Goal: Transaction & Acquisition: Book appointment/travel/reservation

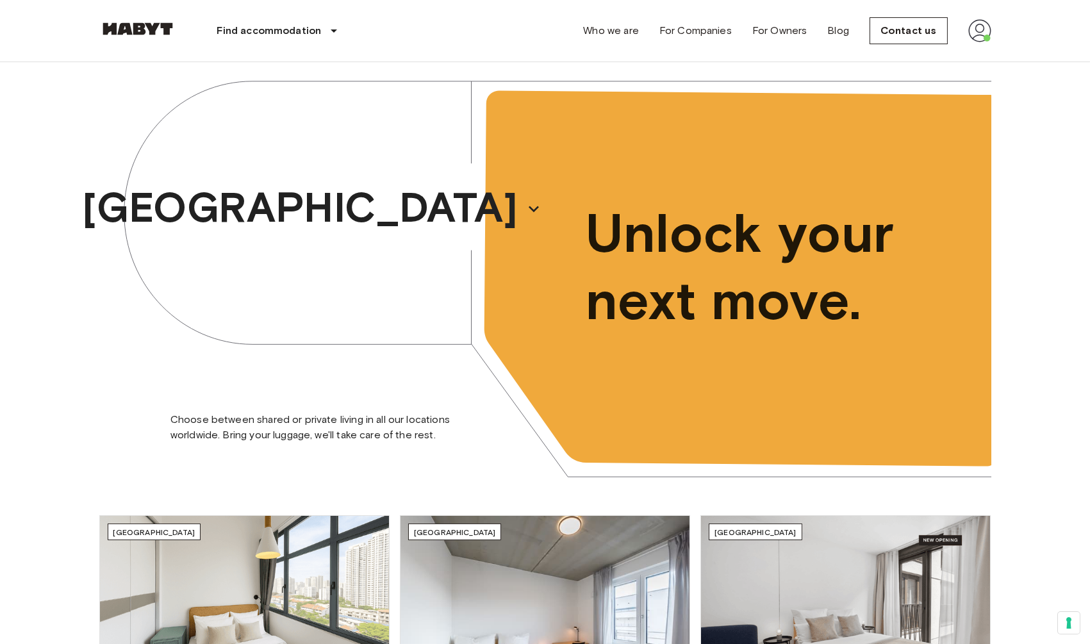
click at [761, 190] on div "Unlock your next move." at bounding box center [769, 268] width 446 height 438
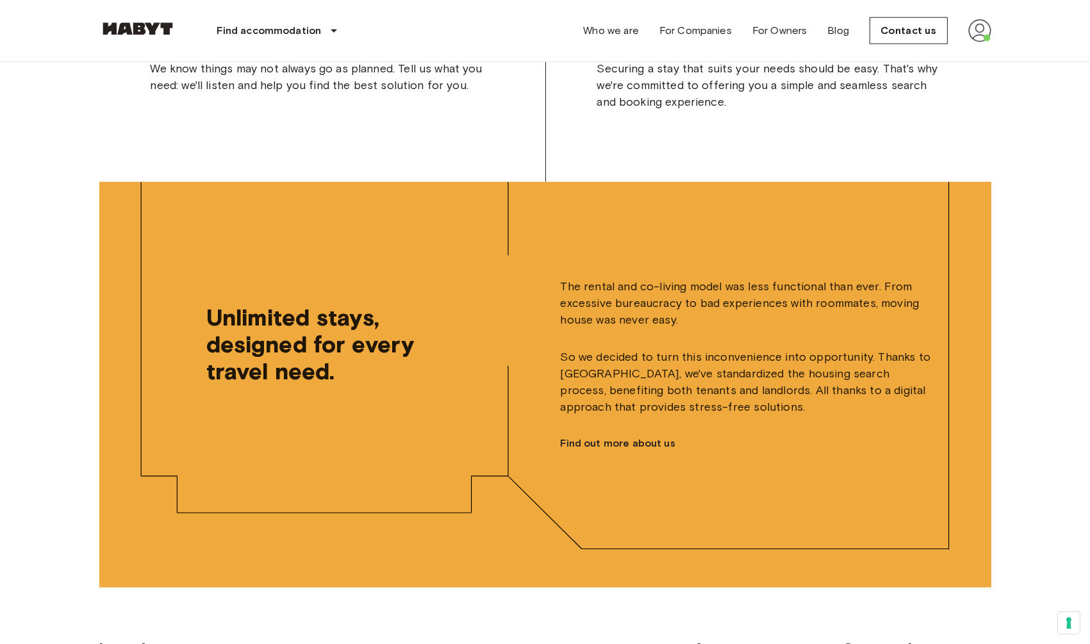
scroll to position [3322, 0]
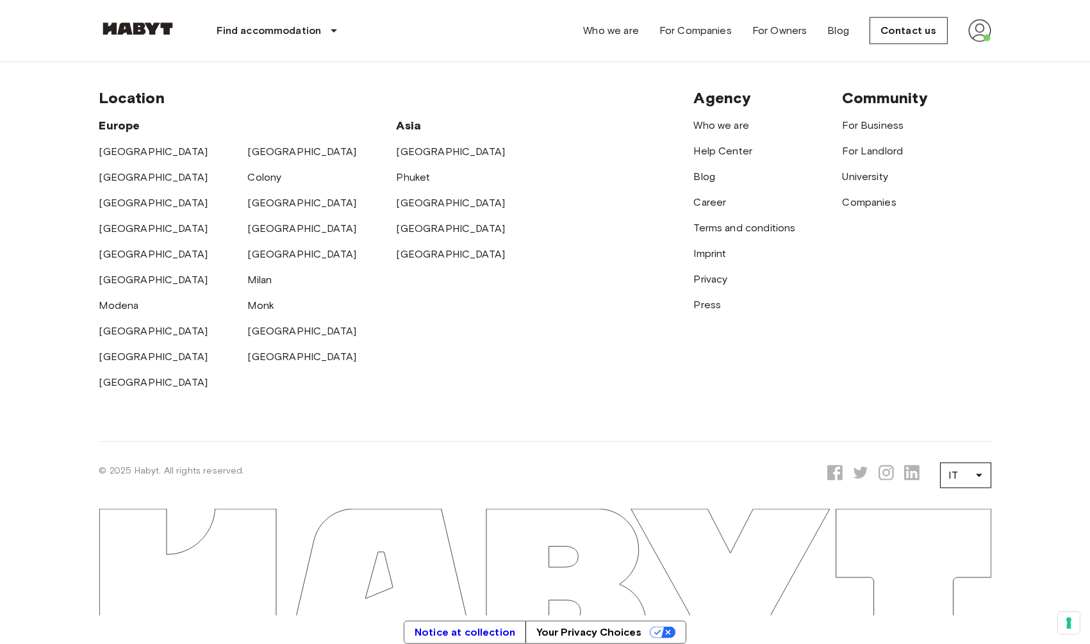
click at [701, 205] on div "Career" at bounding box center [768, 198] width 149 height 26
click at [702, 201] on font "Career" at bounding box center [710, 202] width 33 height 12
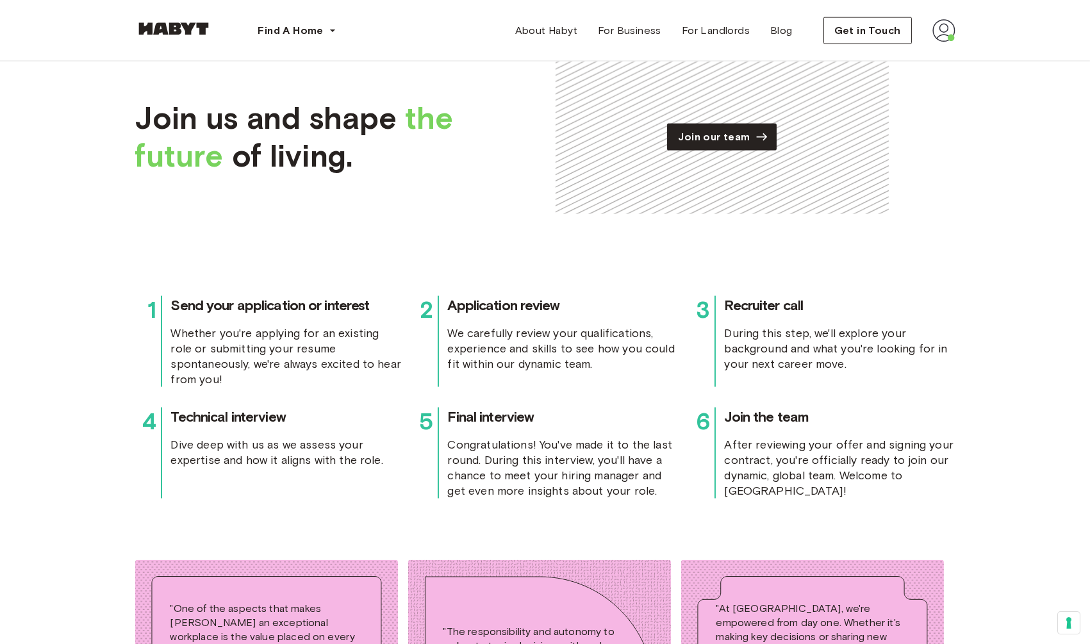
scroll to position [3800, 0]
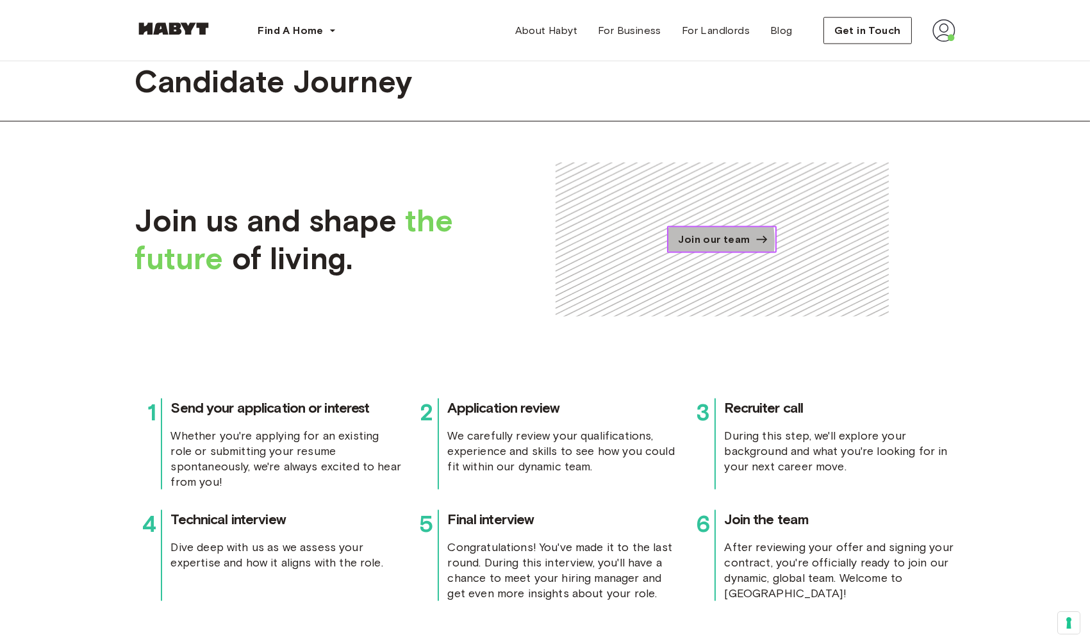
click at [685, 232] on span "Join our team" at bounding box center [714, 239] width 72 height 15
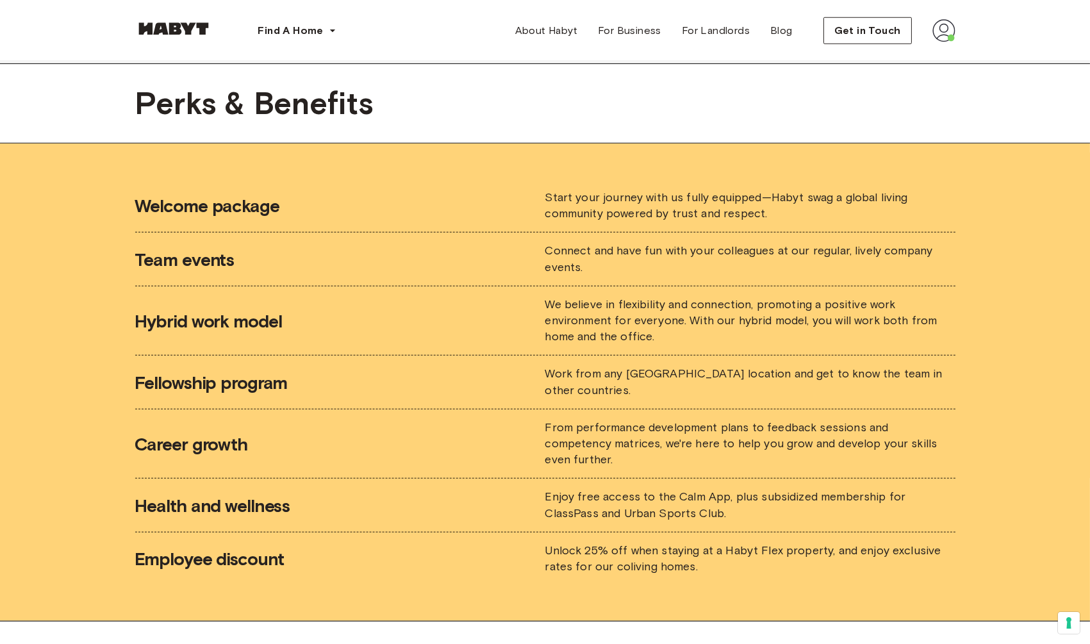
scroll to position [2114, 0]
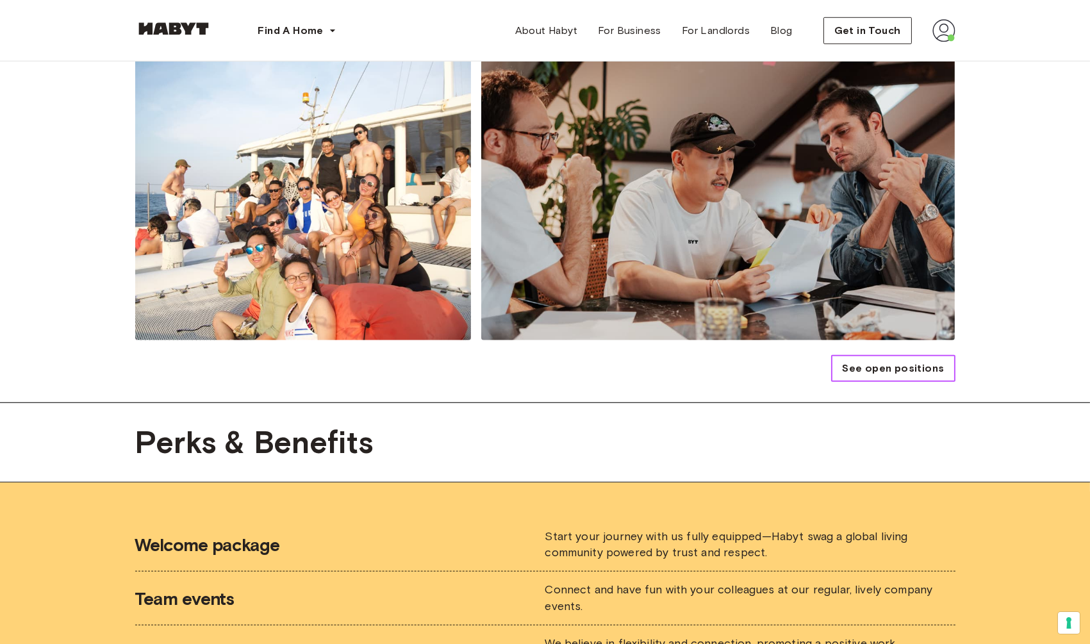
click at [887, 361] on span "See open positions" at bounding box center [893, 368] width 102 height 15
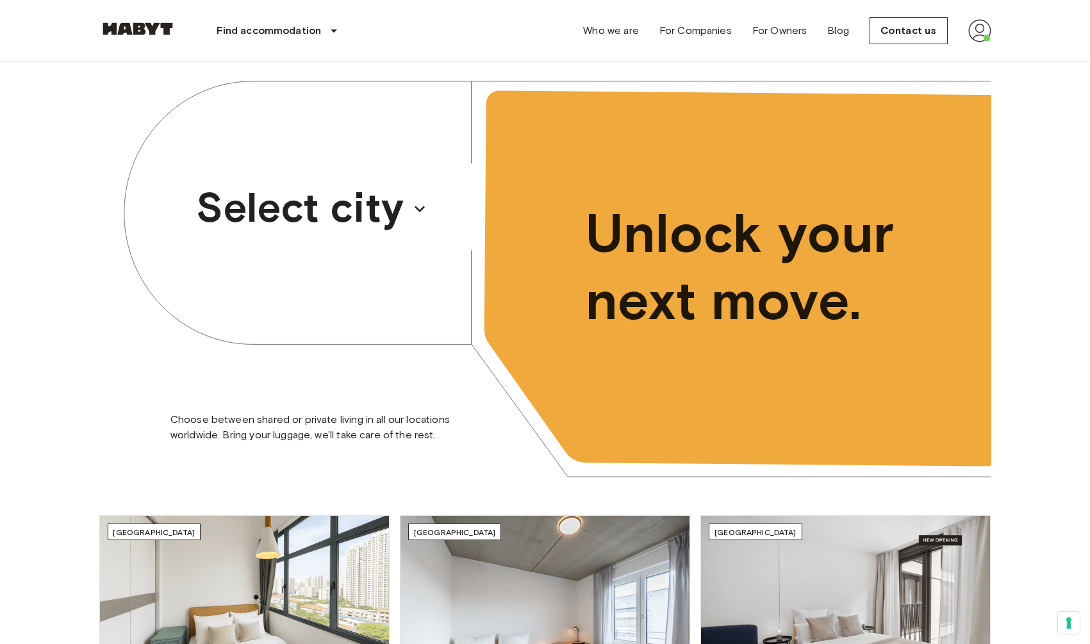
click at [347, 194] on font "Select city" at bounding box center [300, 208] width 208 height 50
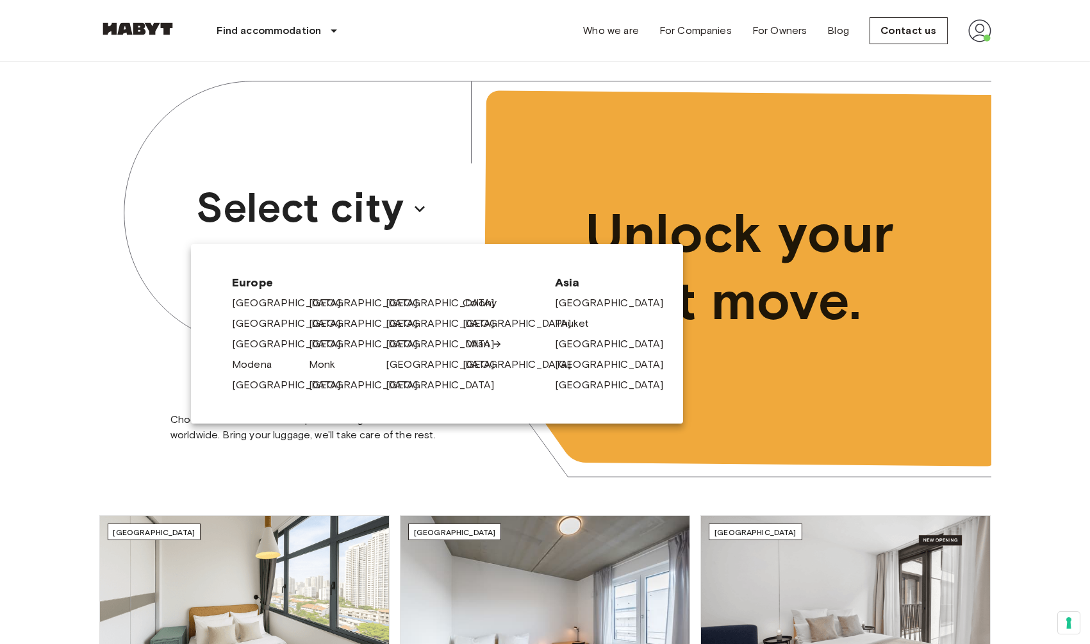
click at [467, 347] on font "Milan" at bounding box center [477, 344] width 24 height 12
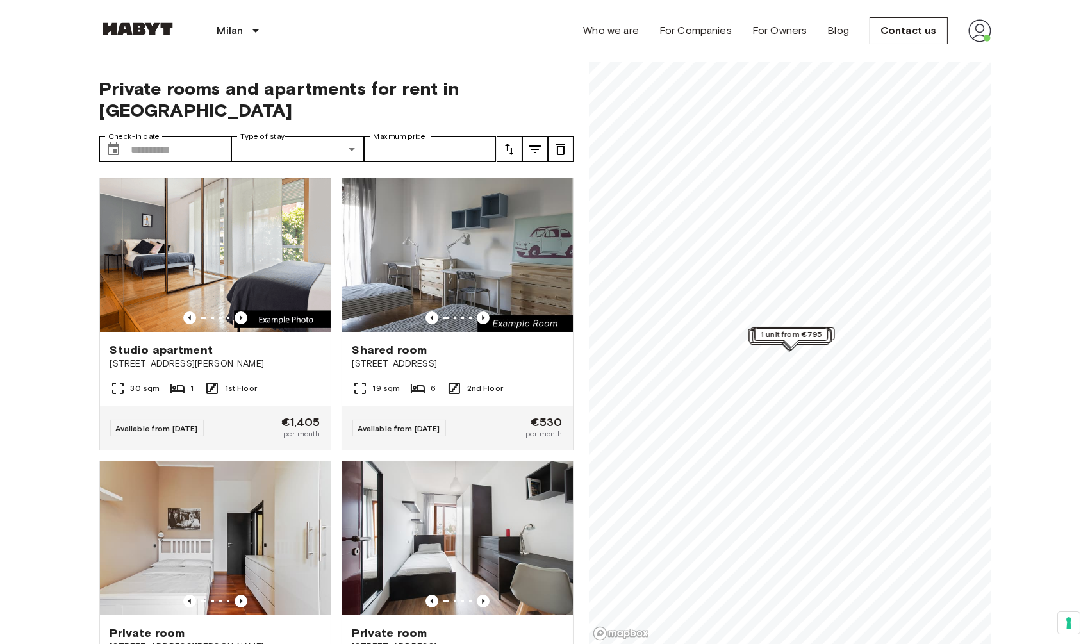
click at [131, 32] on img at bounding box center [137, 28] width 77 height 13
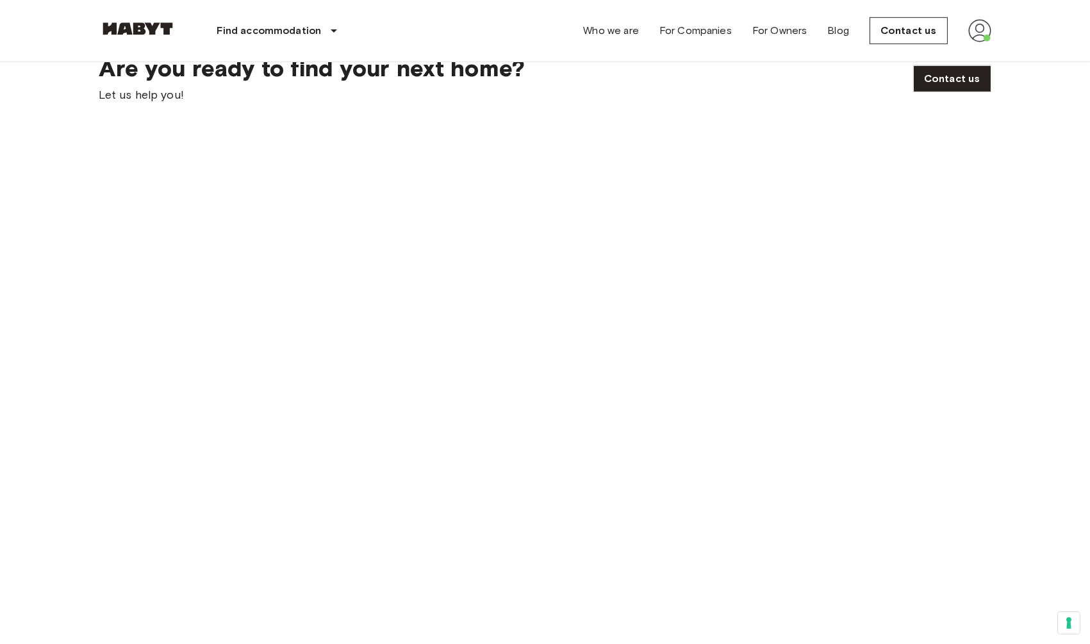
scroll to position [1777, 0]
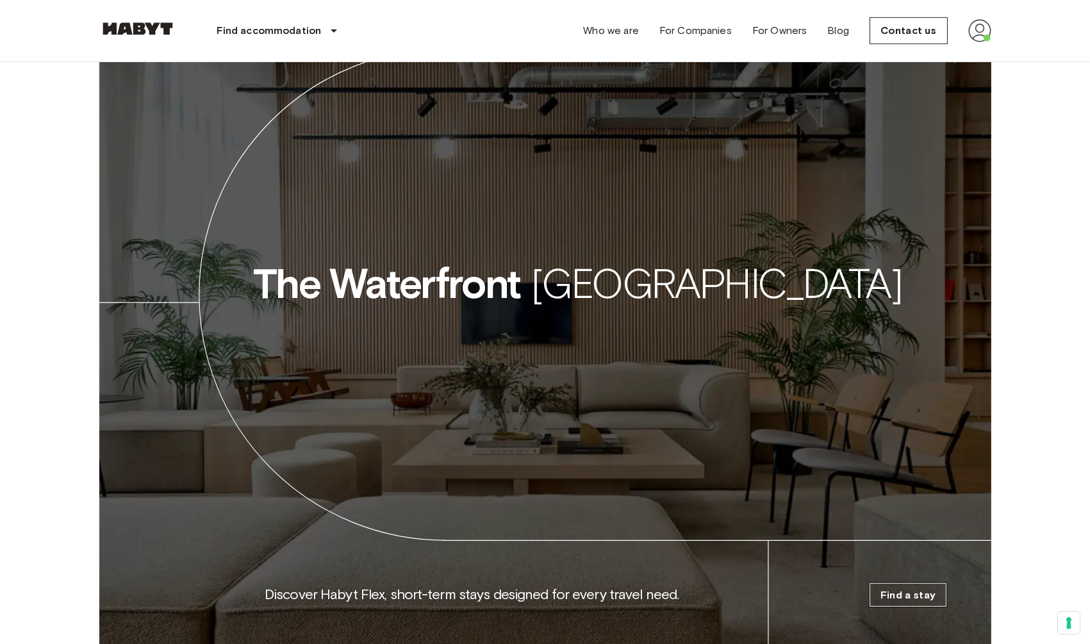
click at [921, 598] on font "Find a stay" at bounding box center [908, 595] width 55 height 12
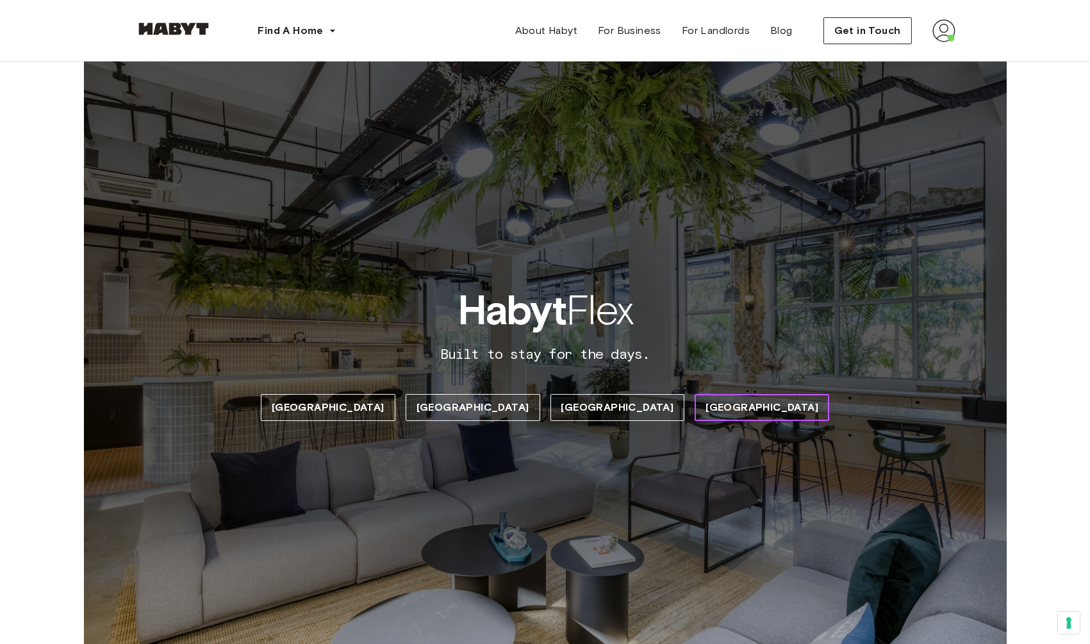
click at [706, 412] on span "[GEOGRAPHIC_DATA]" at bounding box center [762, 407] width 113 height 15
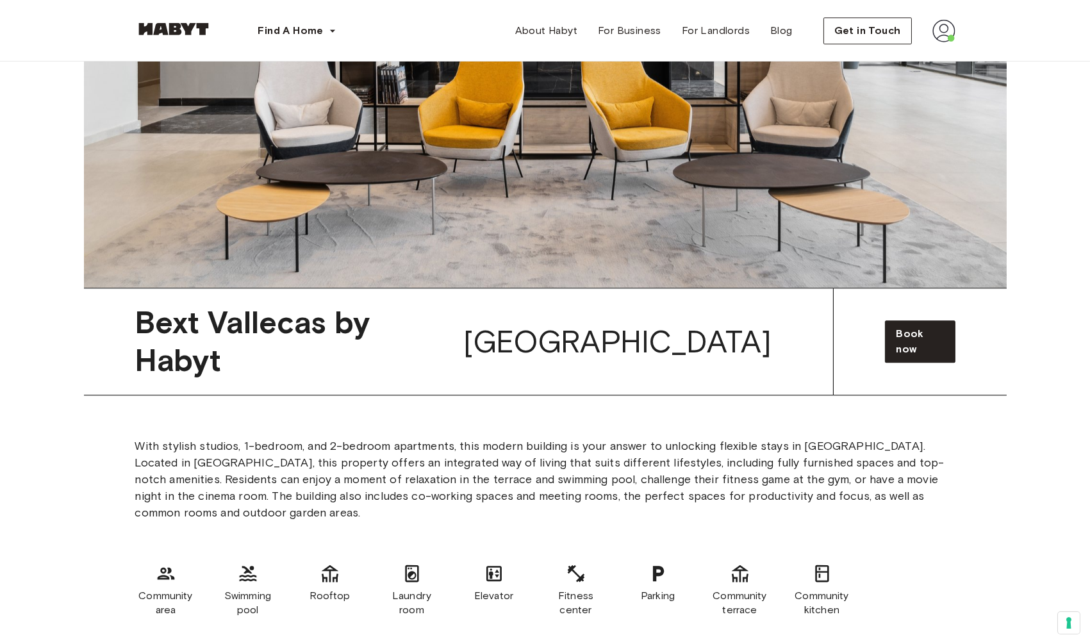
scroll to position [7296, 0]
click at [924, 327] on span "Book now" at bounding box center [920, 342] width 48 height 31
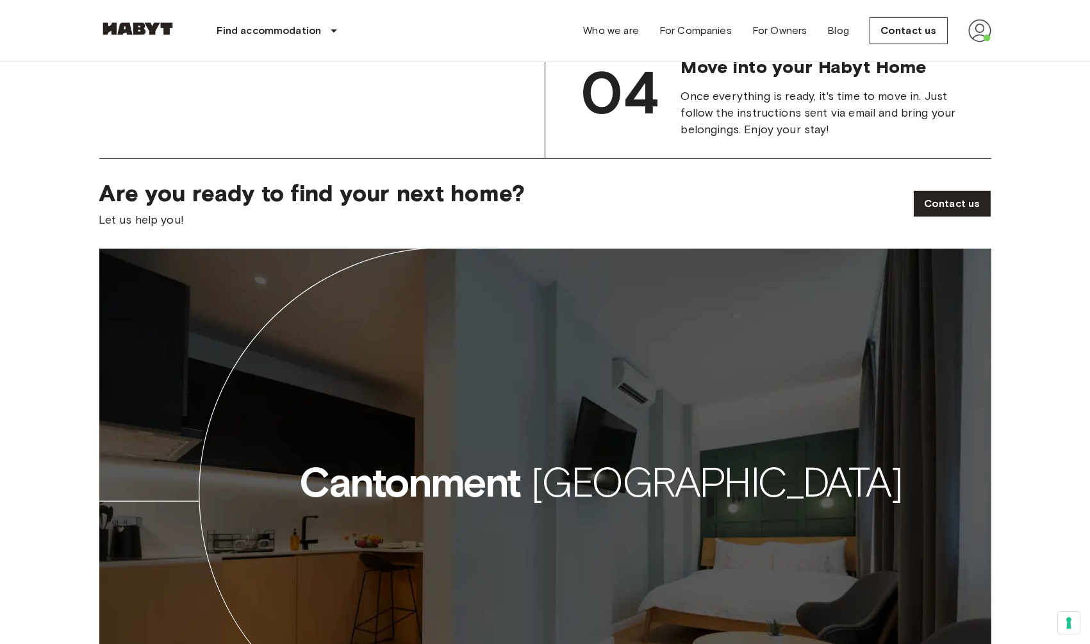
scroll to position [1905, 0]
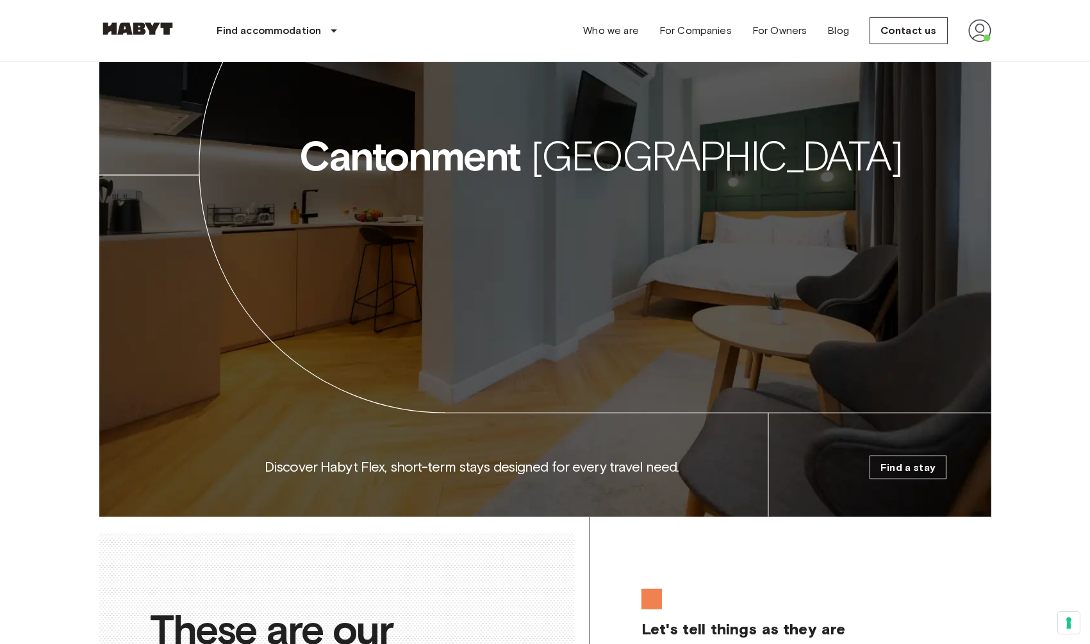
click at [880, 456] on link "Find a stay" at bounding box center [908, 468] width 77 height 24
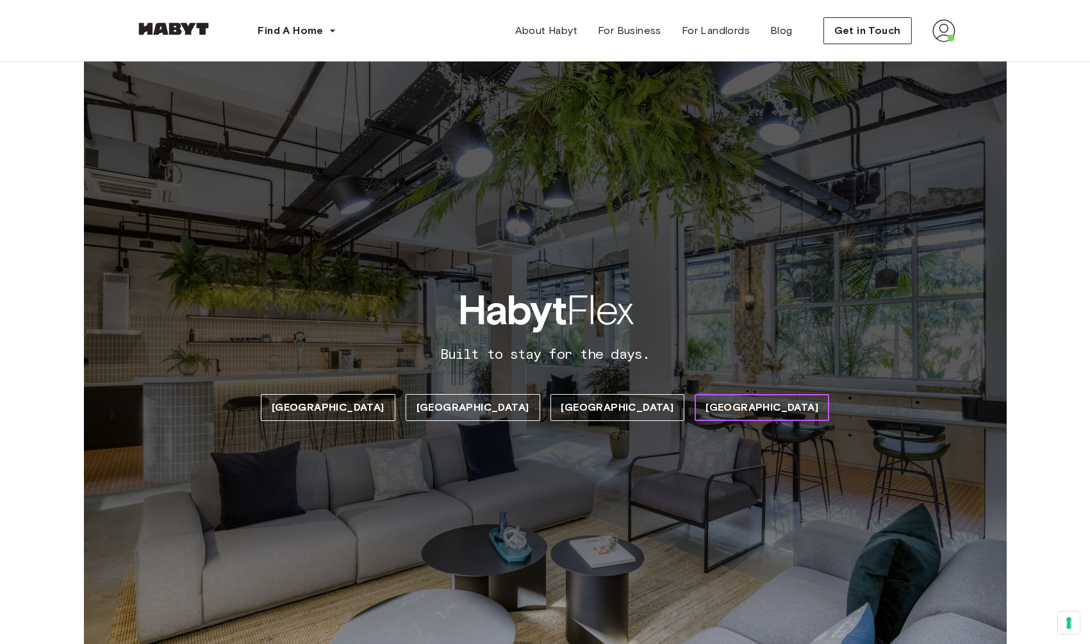
click at [706, 409] on span "[GEOGRAPHIC_DATA]" at bounding box center [762, 407] width 113 height 15
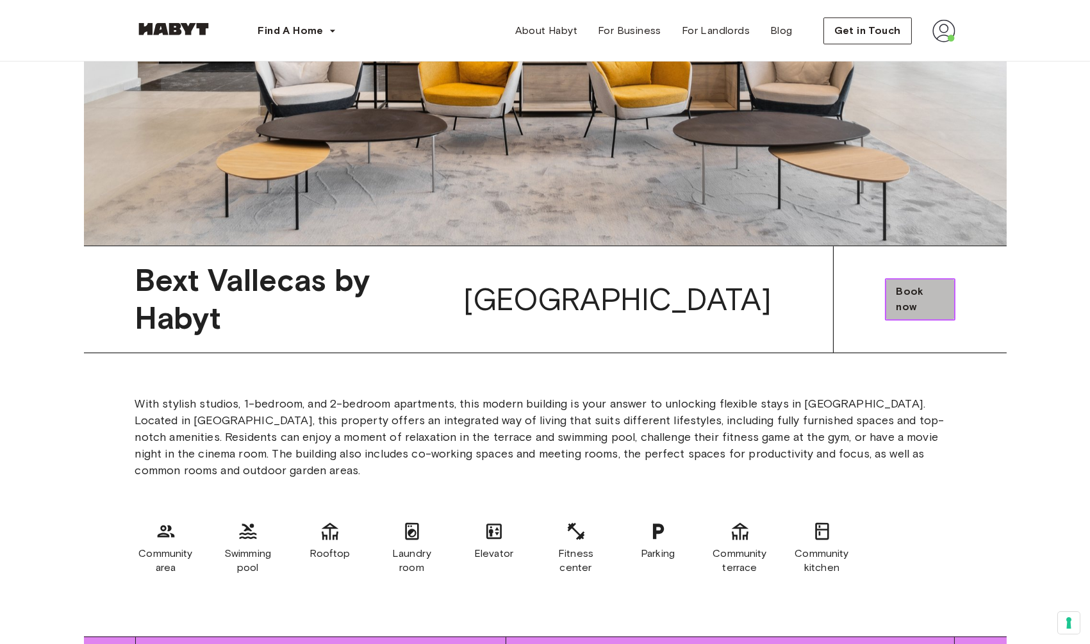
click at [910, 284] on span "Book now" at bounding box center [920, 299] width 48 height 31
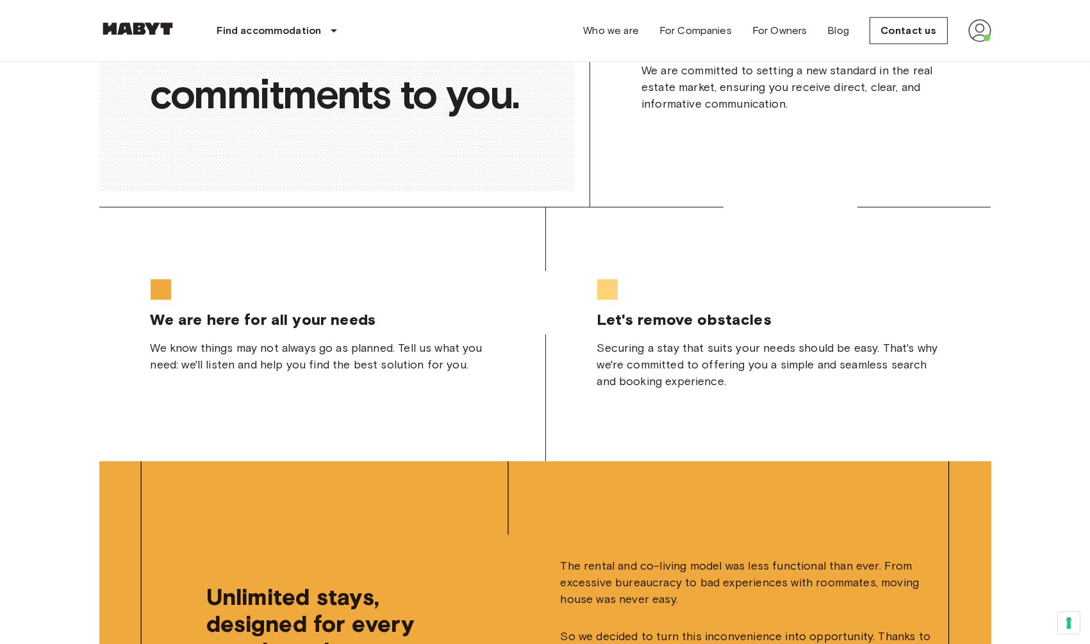
scroll to position [2017, 0]
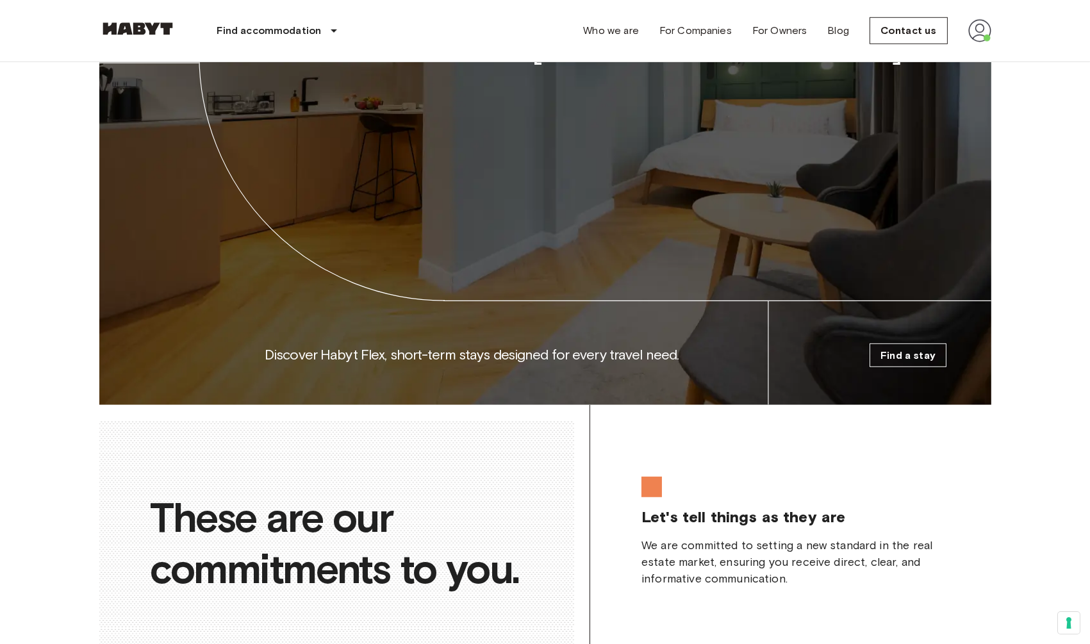
click at [885, 352] on font "Find a stay" at bounding box center [908, 355] width 55 height 12
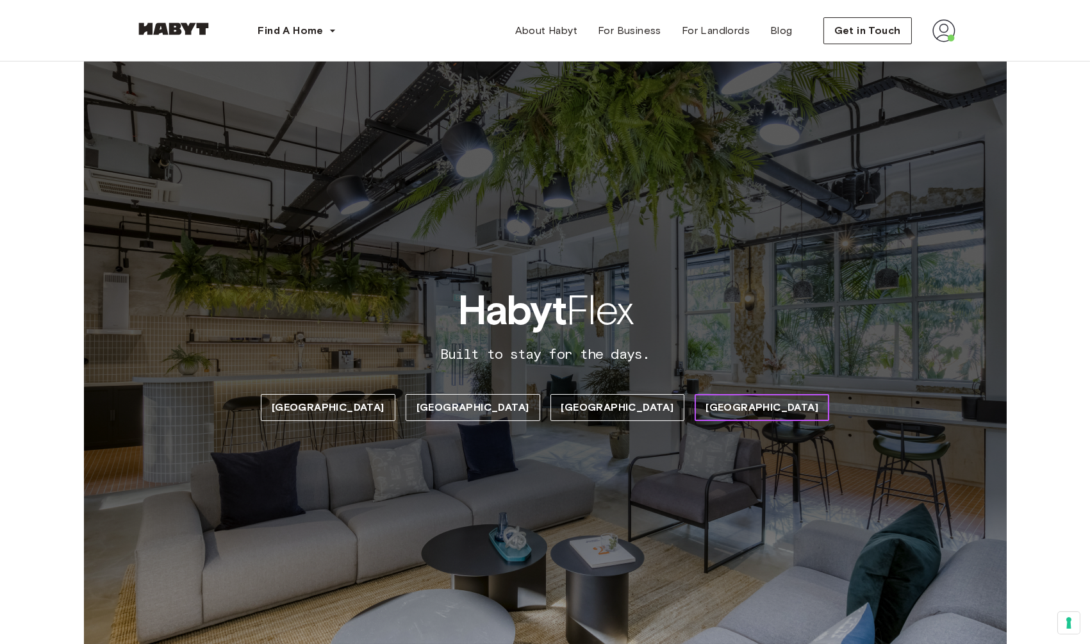
click at [706, 412] on span "[GEOGRAPHIC_DATA]" at bounding box center [762, 407] width 113 height 15
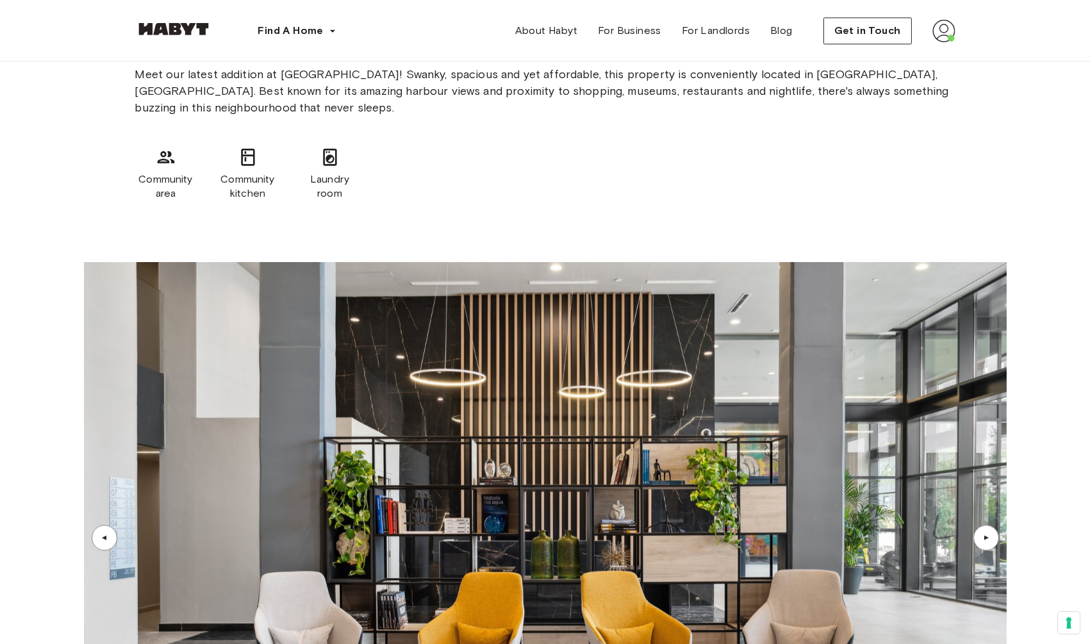
scroll to position [6884, 0]
